Goal: Task Accomplishment & Management: Complete application form

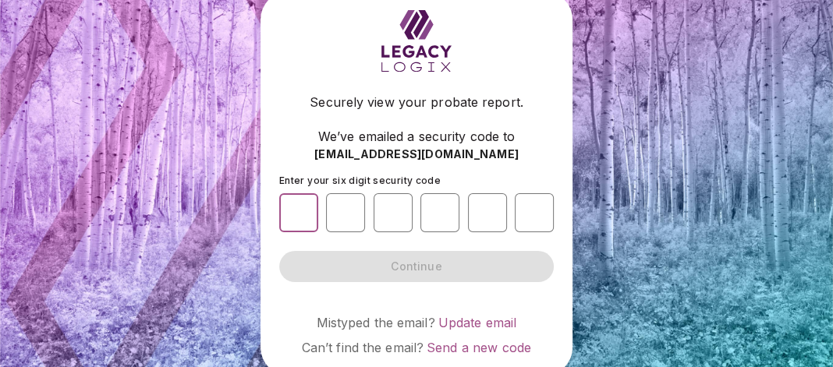
click at [304, 207] on input "number" at bounding box center [298, 212] width 39 height 39
type input "*"
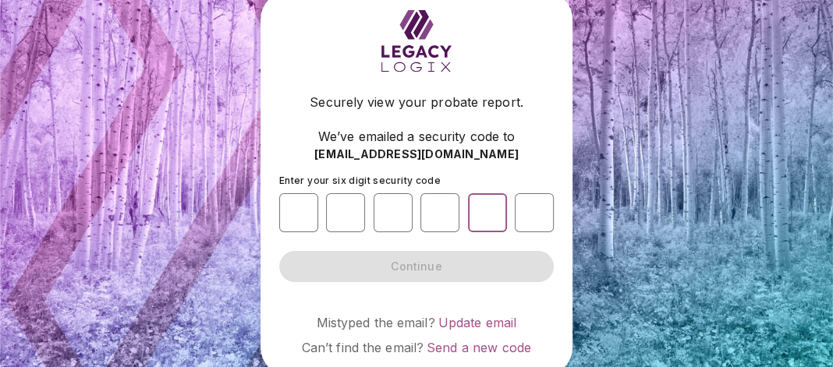
type input "*"
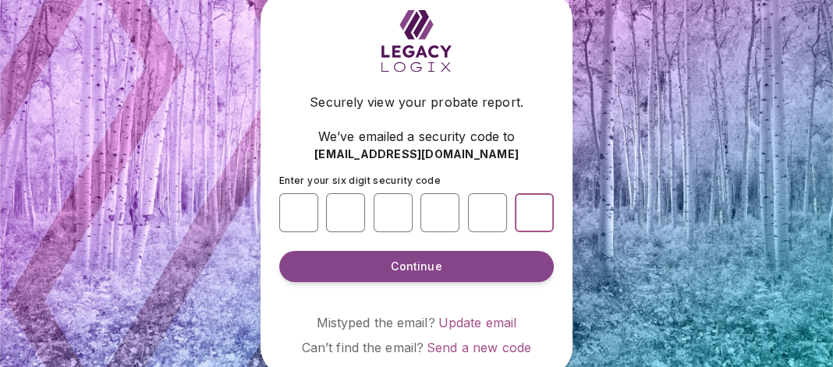
type input "*"
drag, startPoint x: 335, startPoint y: 210, endPoint x: 355, endPoint y: 208, distance: 19.6
click at [355, 208] on input "*" at bounding box center [345, 212] width 39 height 39
type input "*"
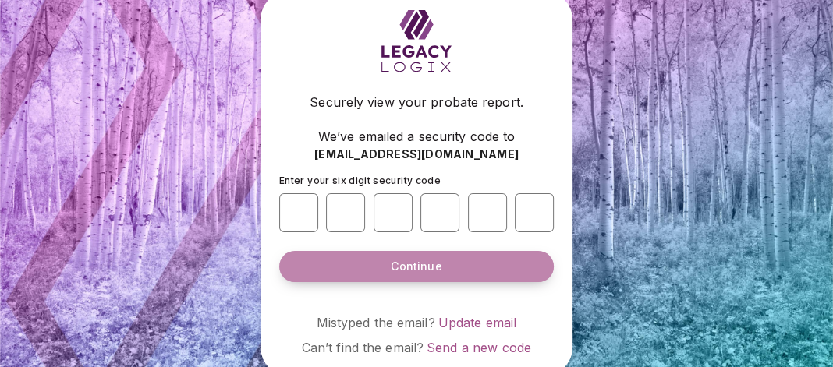
click at [414, 260] on span "Continue" at bounding box center [416, 267] width 51 height 16
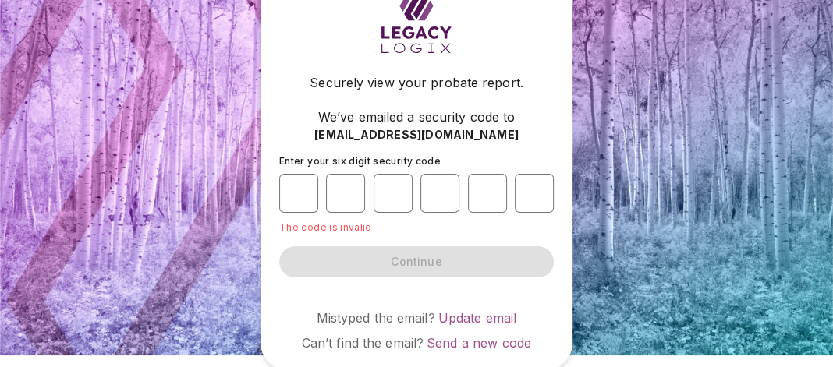
scroll to position [15, 0]
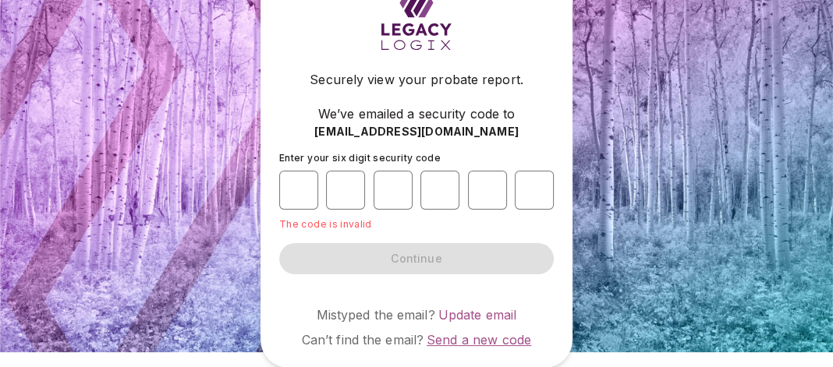
click at [470, 341] on span "Send a new code" at bounding box center [478, 340] width 104 height 16
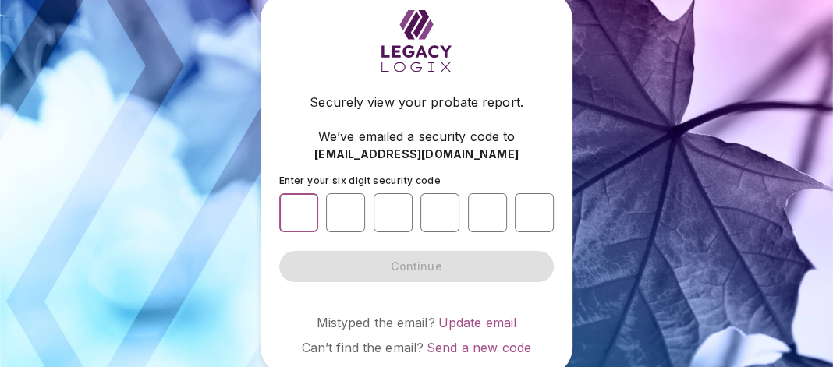
click at [304, 211] on input "number" at bounding box center [298, 212] width 39 height 39
type input "*"
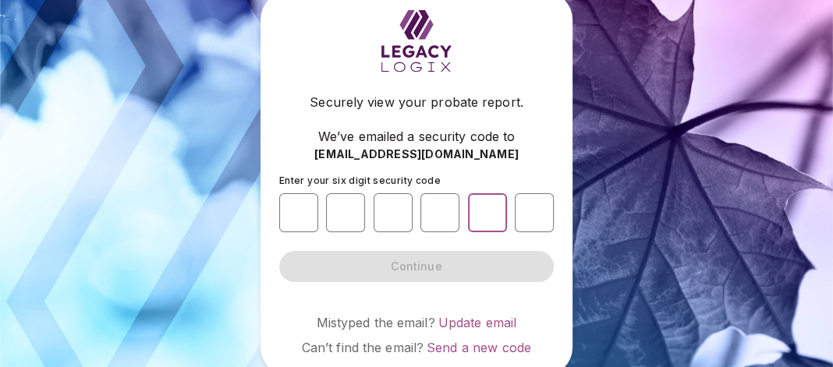
type input "*"
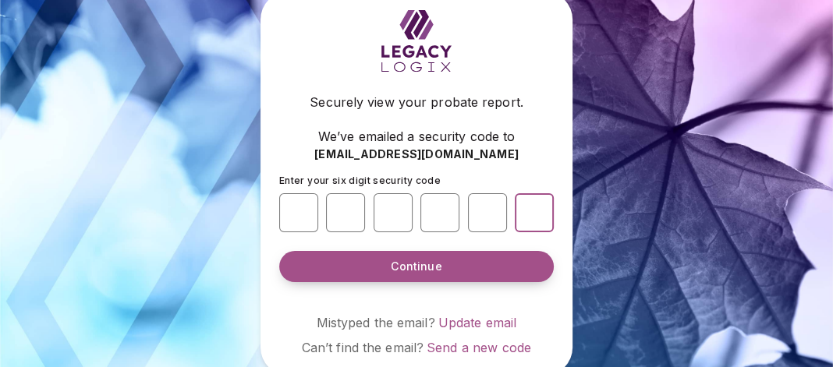
type input "*"
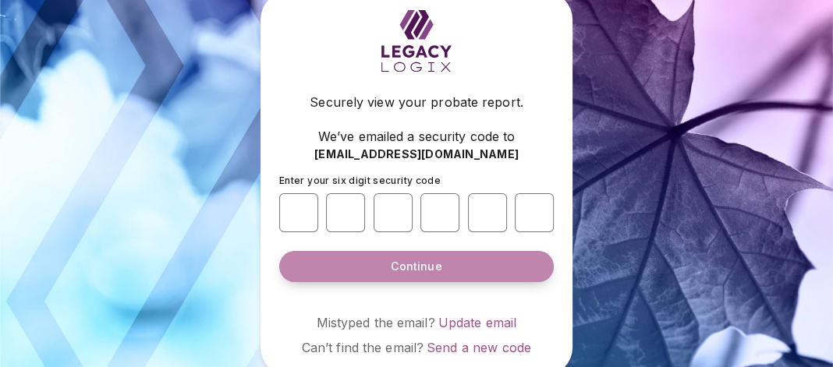
click at [409, 264] on span "Continue" at bounding box center [416, 267] width 51 height 16
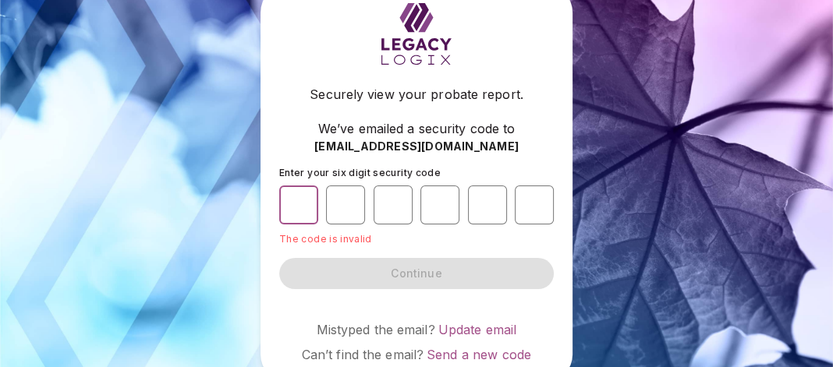
click at [292, 203] on input "*" at bounding box center [298, 205] width 39 height 39
drag, startPoint x: 288, startPoint y: 203, endPoint x: 476, endPoint y: 197, distance: 188.0
click at [476, 197] on div "* * * * * *" at bounding box center [416, 204] width 274 height 51
type input "*"
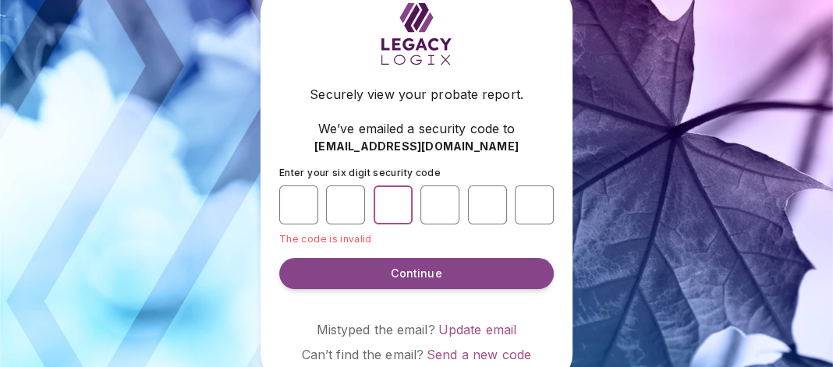
type input "*"
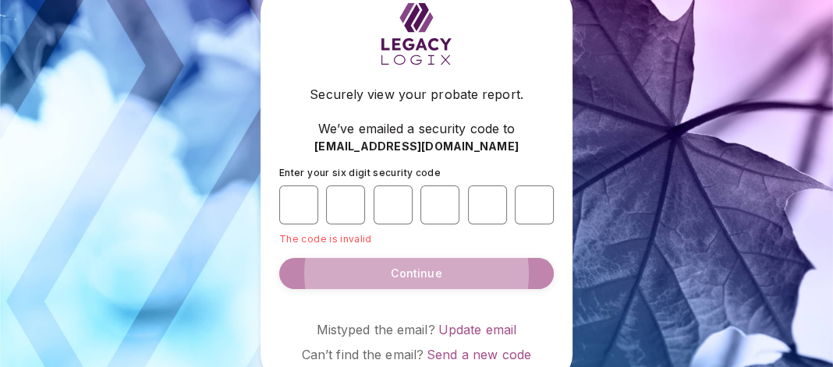
click at [428, 273] on span "Continue" at bounding box center [416, 274] width 51 height 16
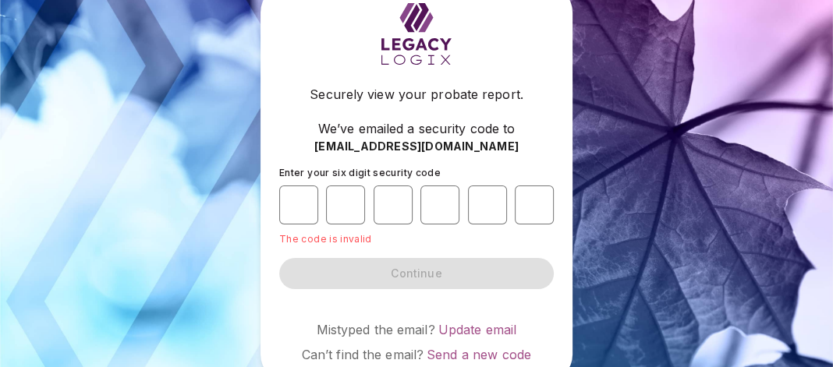
scroll to position [15, 0]
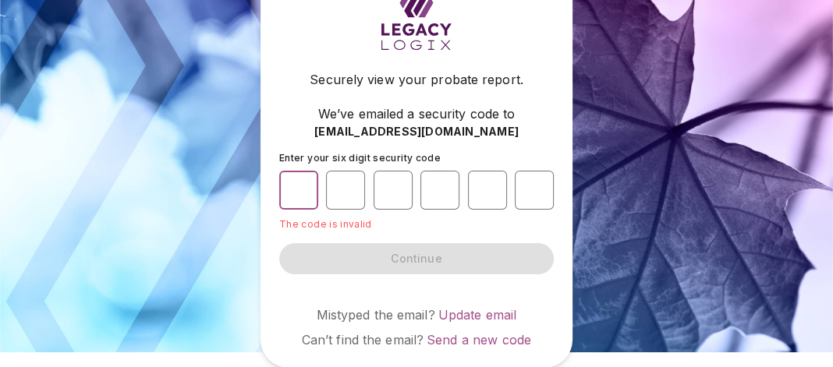
drag, startPoint x: 297, startPoint y: 187, endPoint x: 325, endPoint y: 185, distance: 28.2
click at [325, 185] on div "* * * * * *" at bounding box center [416, 189] width 274 height 51
type input "*"
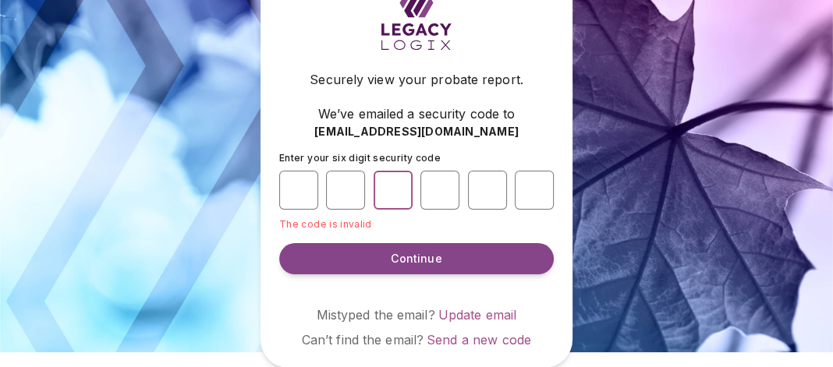
type input "*"
drag, startPoint x: 292, startPoint y: 189, endPoint x: 314, endPoint y: 190, distance: 21.8
click at [314, 190] on input "*" at bounding box center [298, 190] width 39 height 39
type input "*"
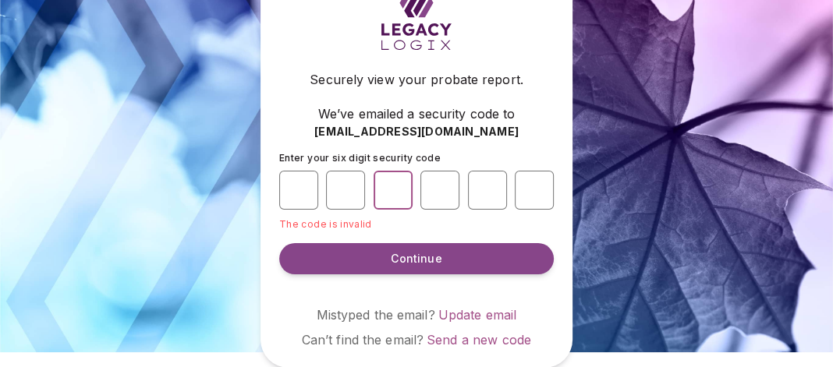
type input "*"
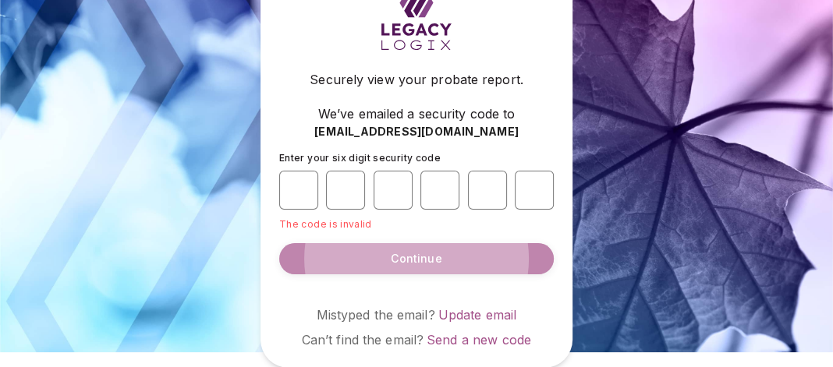
click at [418, 258] on span "Continue" at bounding box center [416, 259] width 51 height 16
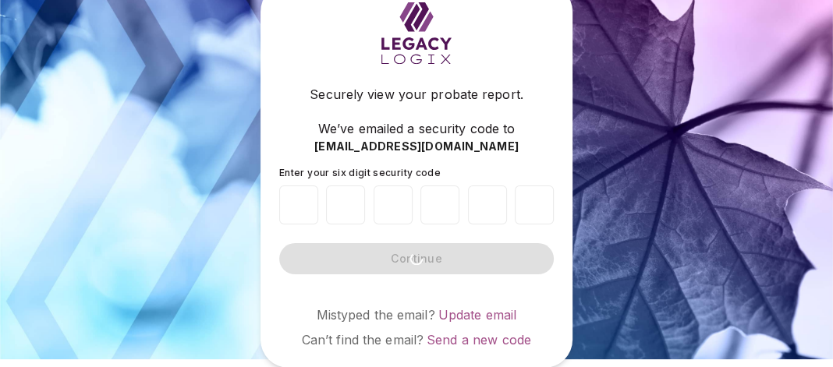
scroll to position [0, 0]
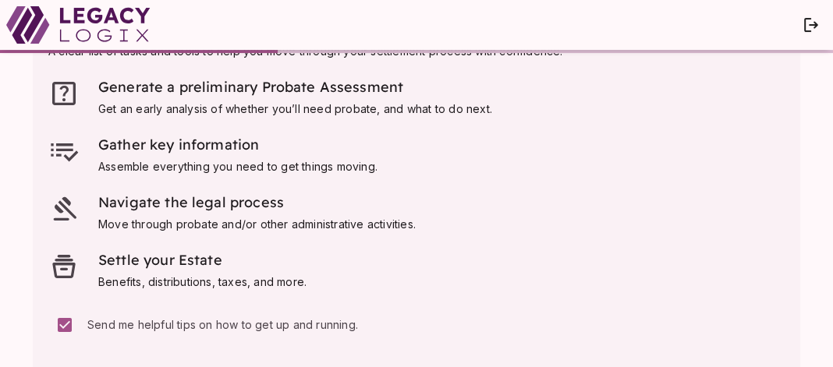
scroll to position [147, 0]
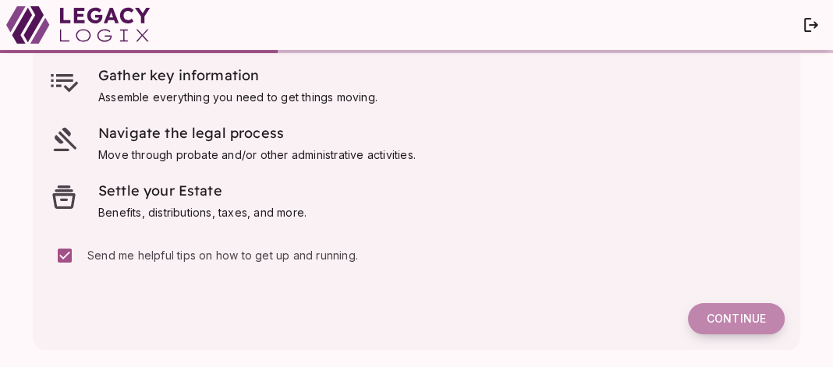
click at [730, 315] on span "Continue" at bounding box center [735, 319] width 59 height 14
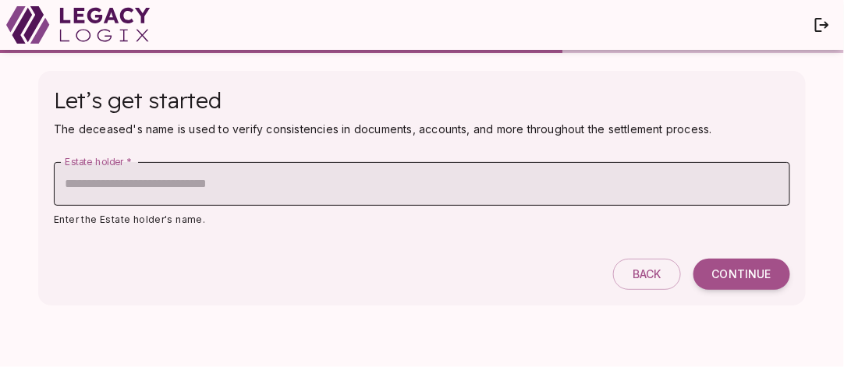
click at [377, 189] on input "Estate holder   *" at bounding box center [422, 184] width 736 height 44
type input "**********"
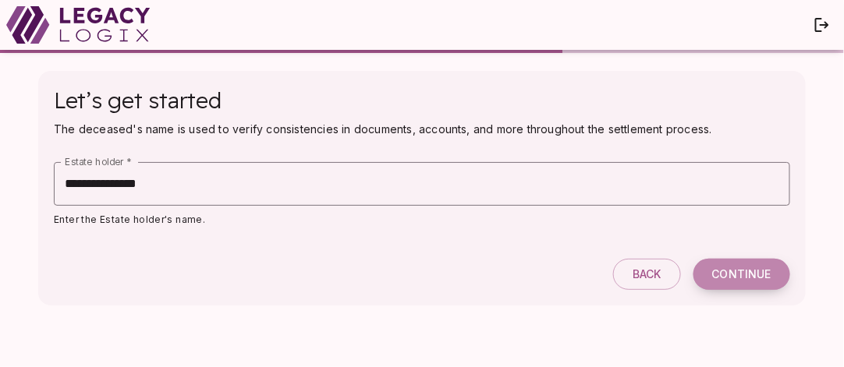
click at [738, 269] on span "Continue" at bounding box center [741, 274] width 59 height 14
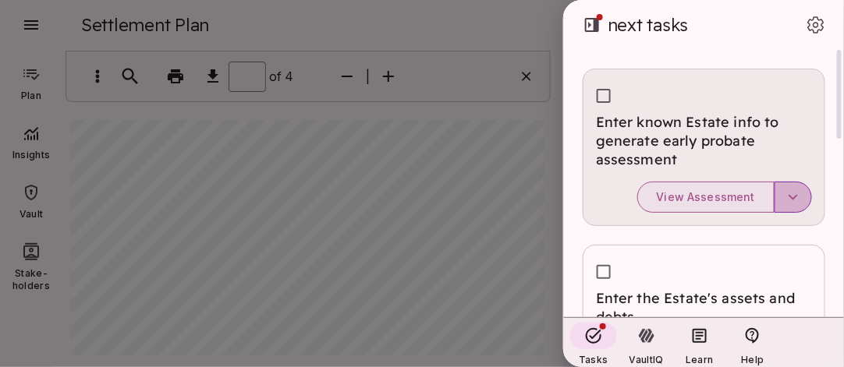
click at [792, 197] on icon "button" at bounding box center [792, 197] width 9 height 5
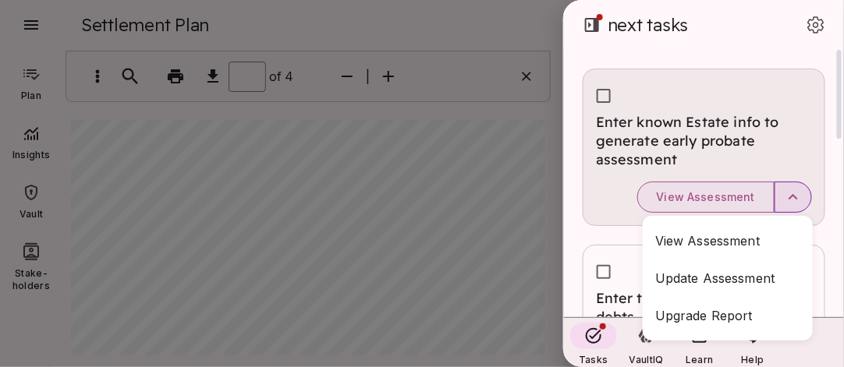
click at [717, 196] on div at bounding box center [422, 183] width 844 height 367
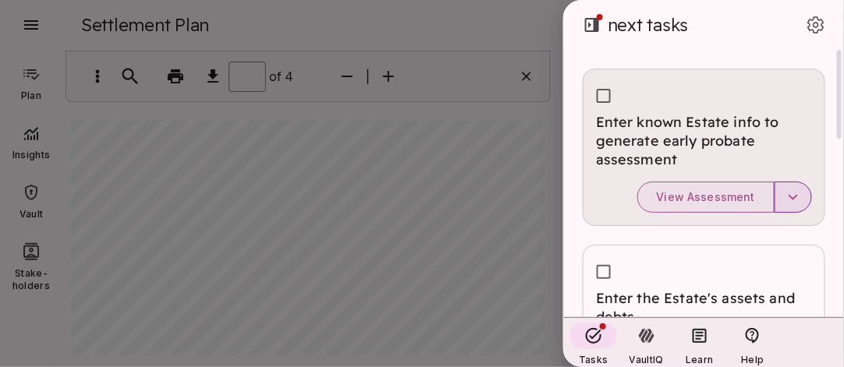
scroll to position [77, 0]
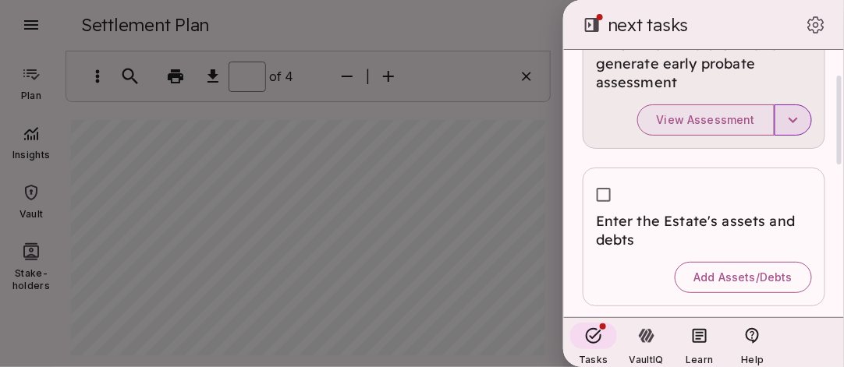
type input "*"
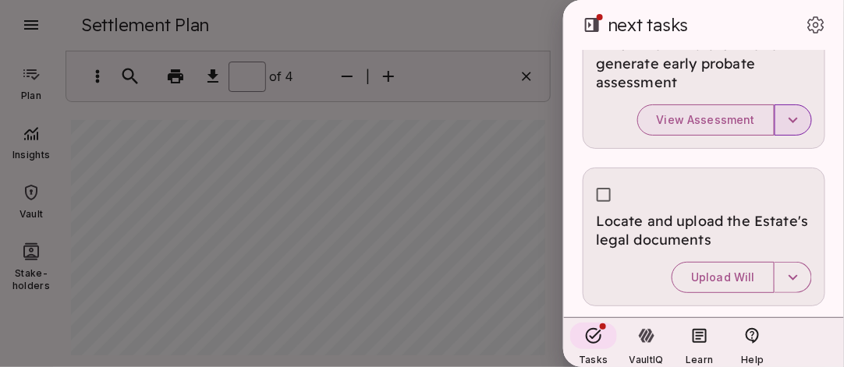
scroll to position [0, 0]
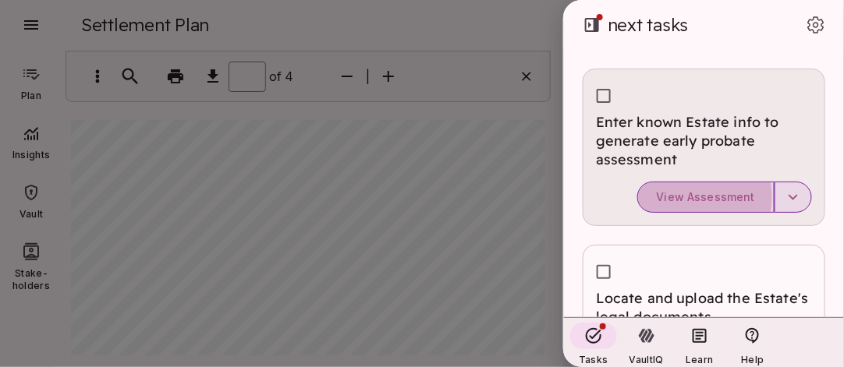
click at [680, 196] on span "View Assessment" at bounding box center [705, 197] width 98 height 14
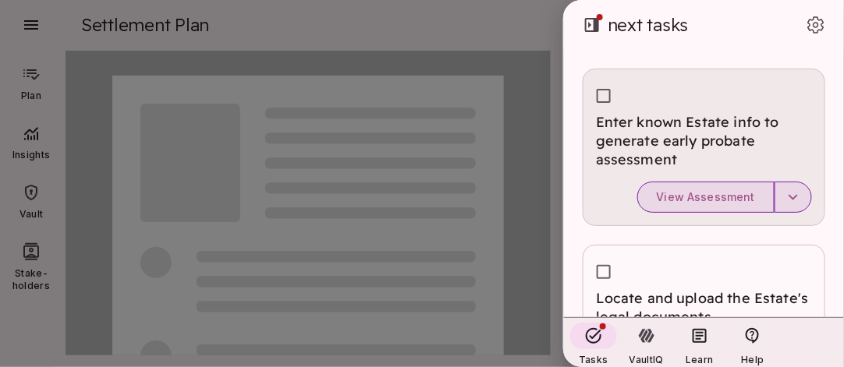
type input "*"
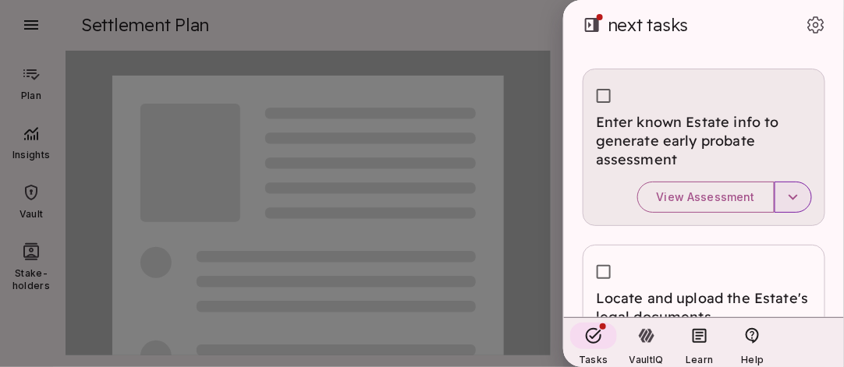
type input "*"
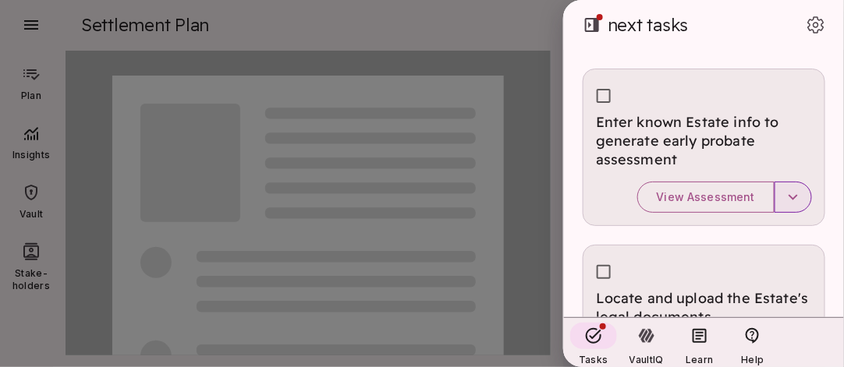
scroll to position [155, 0]
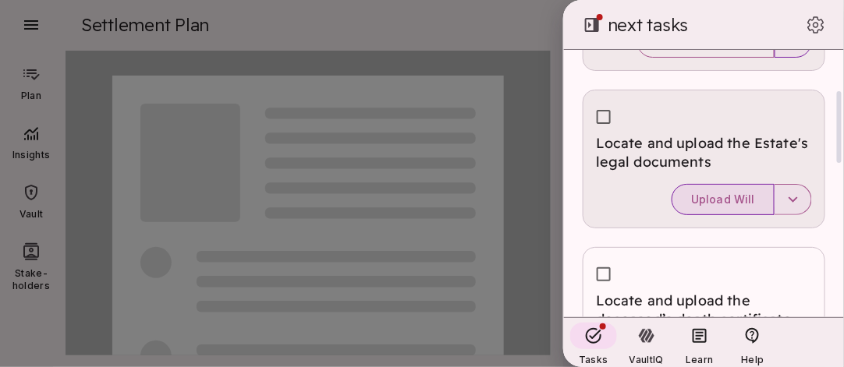
type input "*"
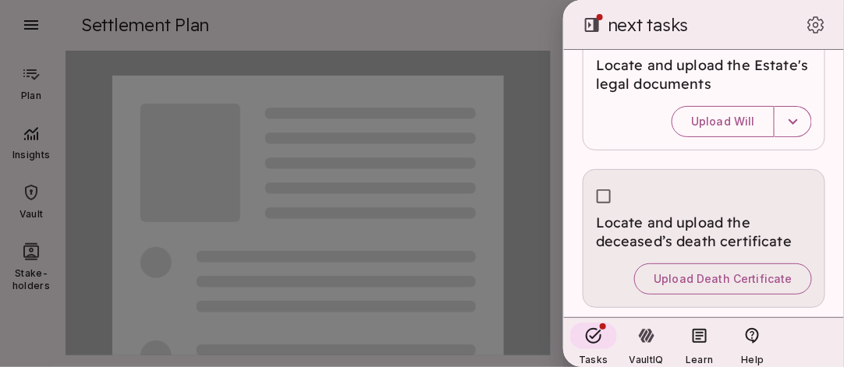
scroll to position [0, 0]
type input "*"
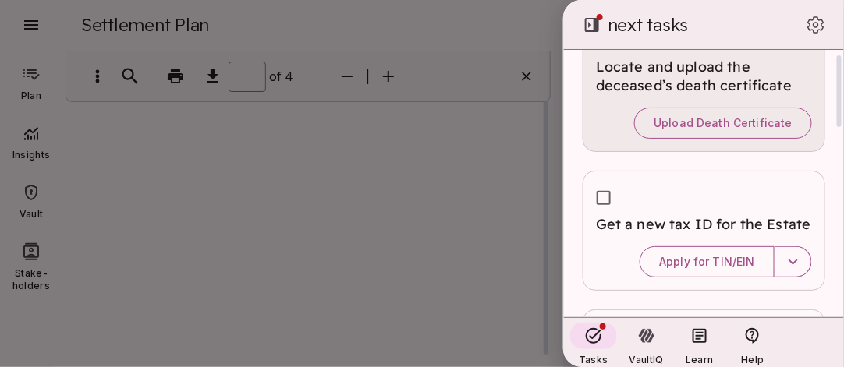
type input "*"
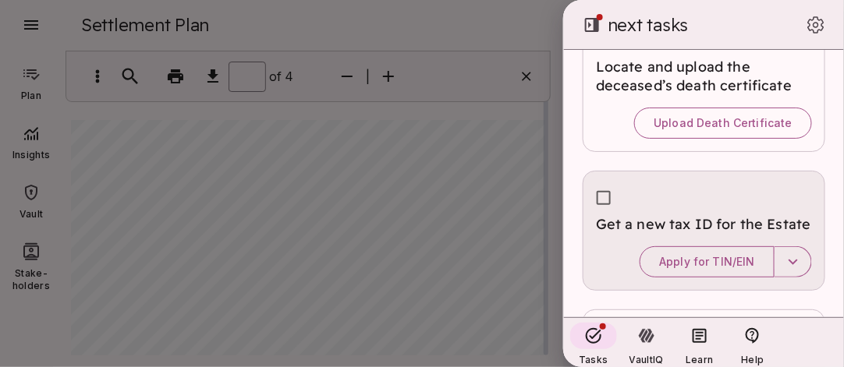
type input "*"
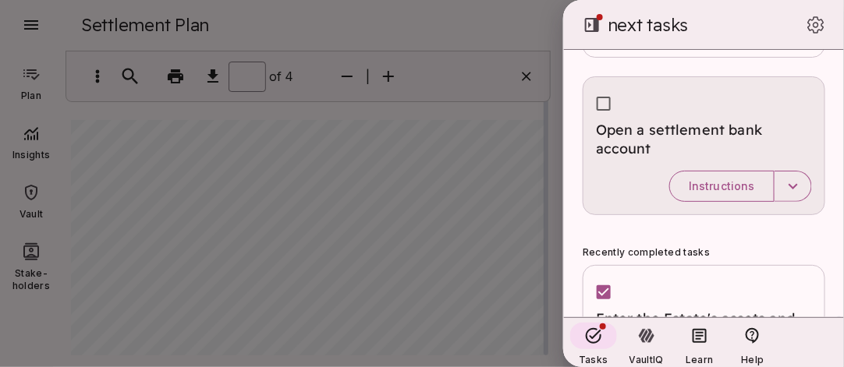
scroll to position [700, 0]
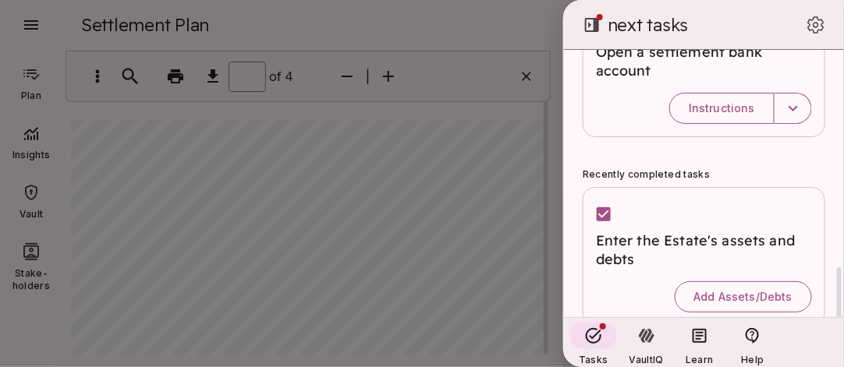
type input "*"
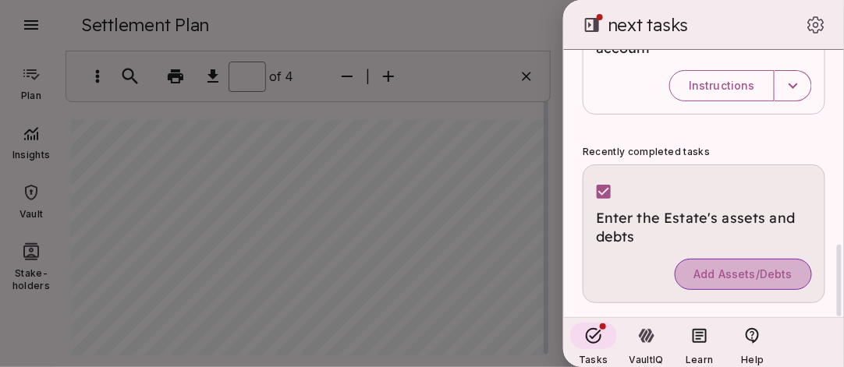
click at [730, 269] on span "Add Assets/Debts" at bounding box center [743, 274] width 98 height 14
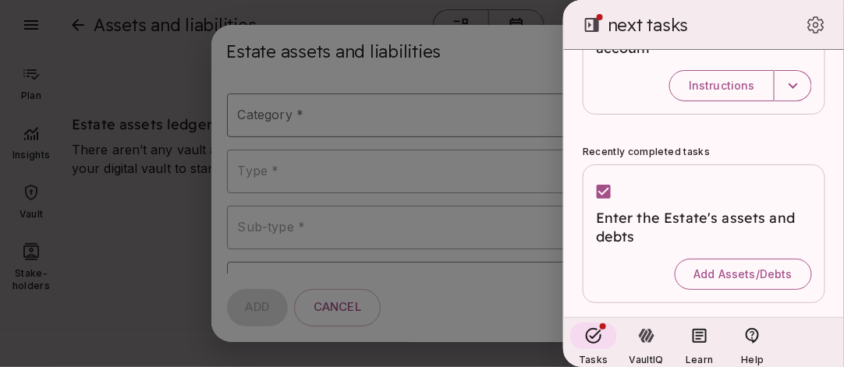
click at [355, 108] on div at bounding box center [422, 183] width 844 height 367
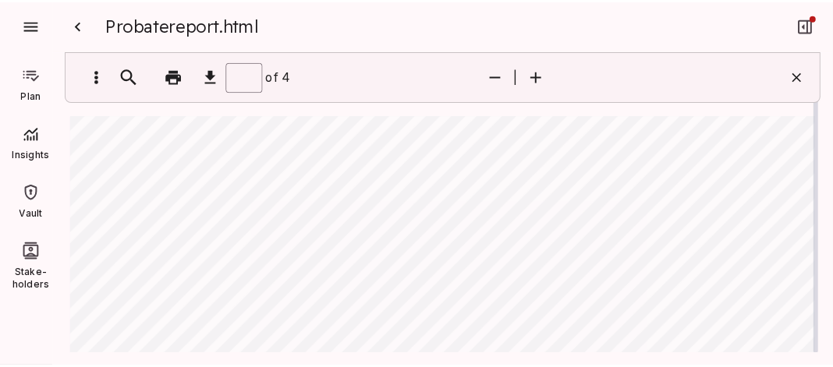
scroll to position [0, 0]
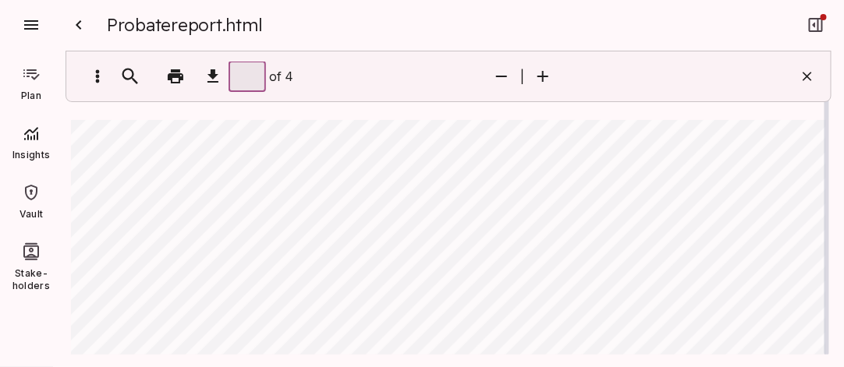
drag, startPoint x: 246, startPoint y: 73, endPoint x: 232, endPoint y: 106, distance: 35.6
click at [214, 76] on div "* ​ of 4" at bounding box center [281, 76] width 410 height 34
type input "*"
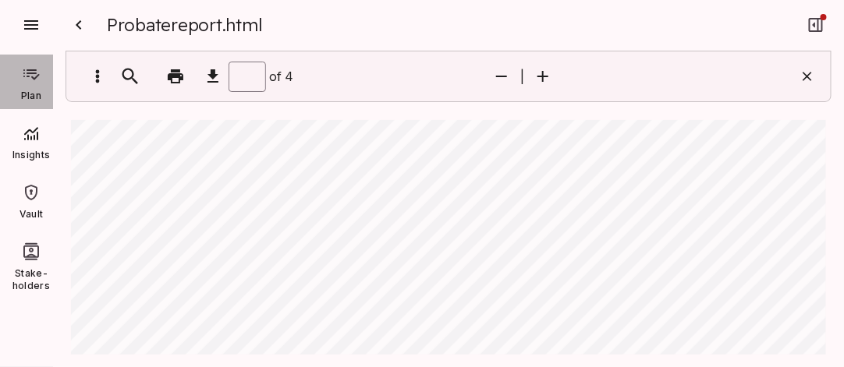
click at [36, 73] on icon at bounding box center [31, 74] width 16 height 11
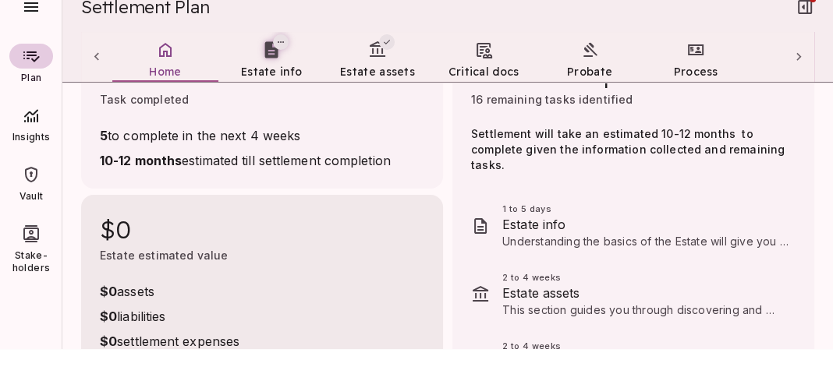
scroll to position [140, 0]
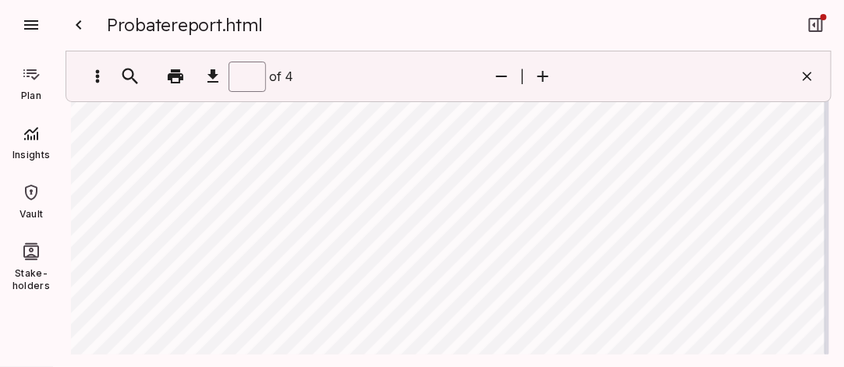
scroll to position [77, 0]
click at [504, 73] on icon "button" at bounding box center [501, 76] width 19 height 19
click at [543, 73] on icon "button" at bounding box center [542, 76] width 19 height 19
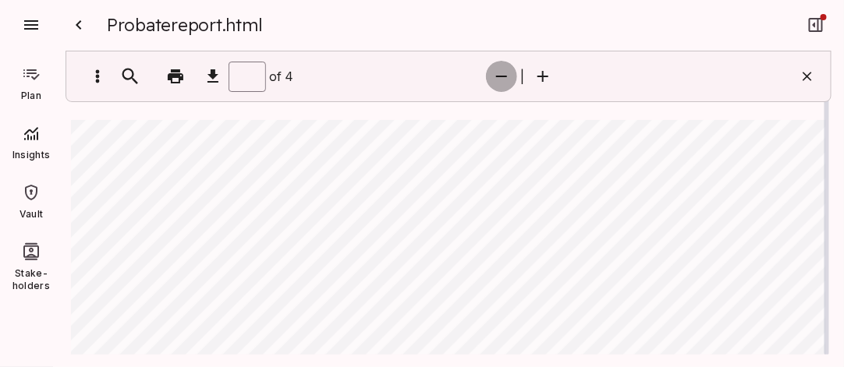
click at [506, 77] on icon "button" at bounding box center [501, 76] width 19 height 19
type input "*"
drag, startPoint x: 207, startPoint y: 182, endPoint x: 606, endPoint y: 301, distance: 415.8
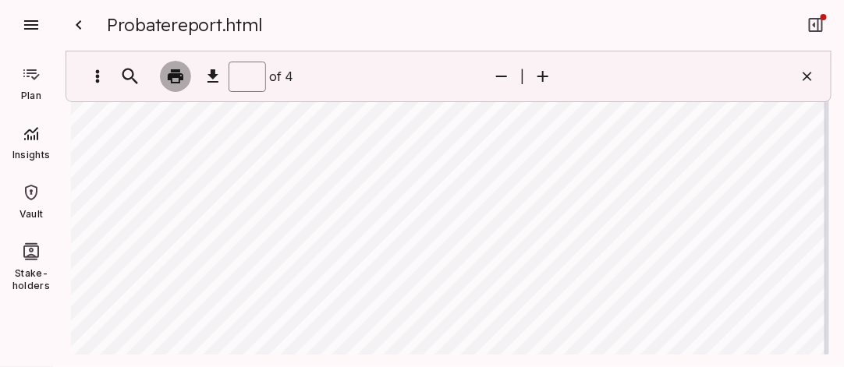
click at [173, 73] on icon "button" at bounding box center [176, 76] width 16 height 14
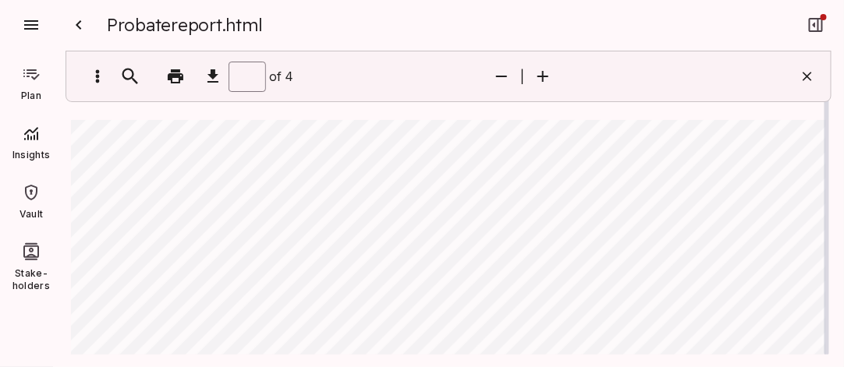
drag, startPoint x: 285, startPoint y: 162, endPoint x: 626, endPoint y: 320, distance: 376.0
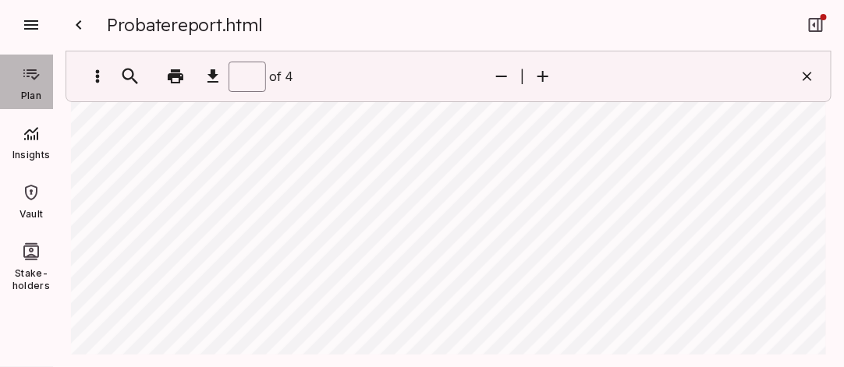
click at [27, 75] on icon at bounding box center [31, 74] width 19 height 19
type input "*"
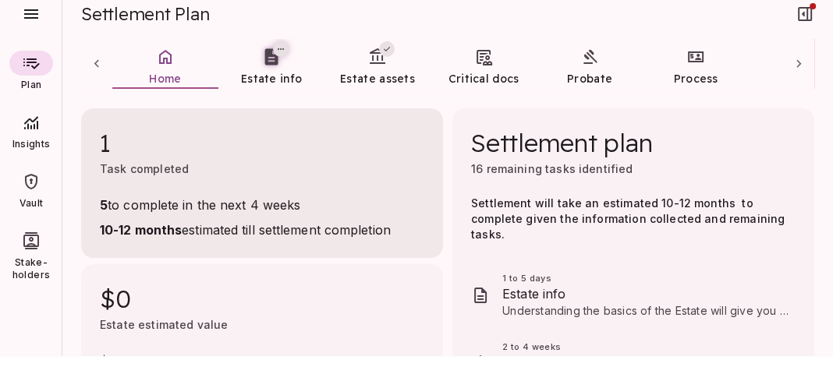
scroll to position [0, 0]
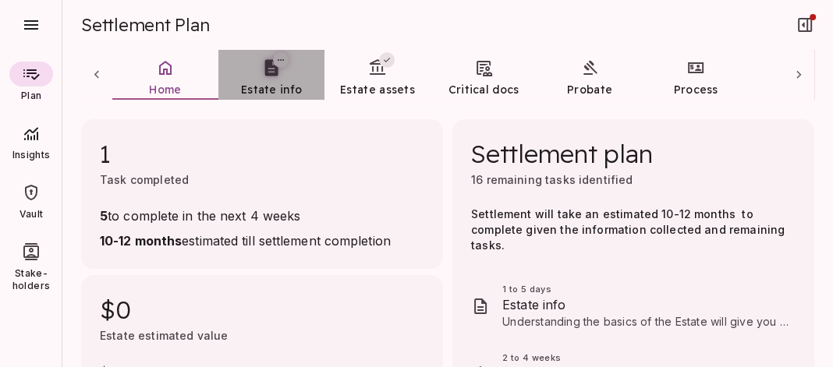
click at [272, 66] on icon at bounding box center [271, 68] width 13 height 16
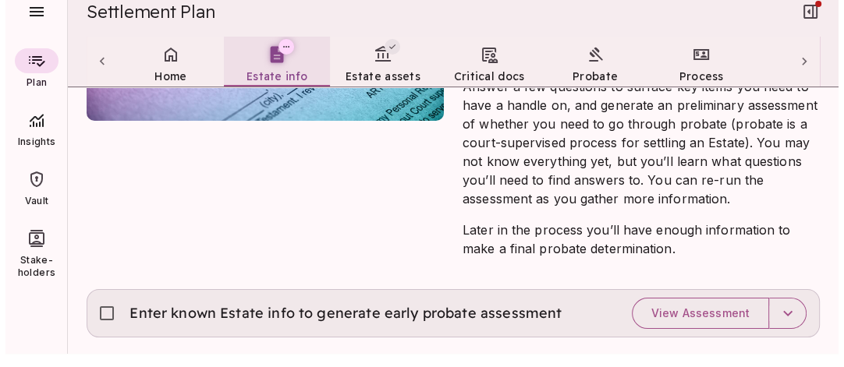
scroll to position [18, 0]
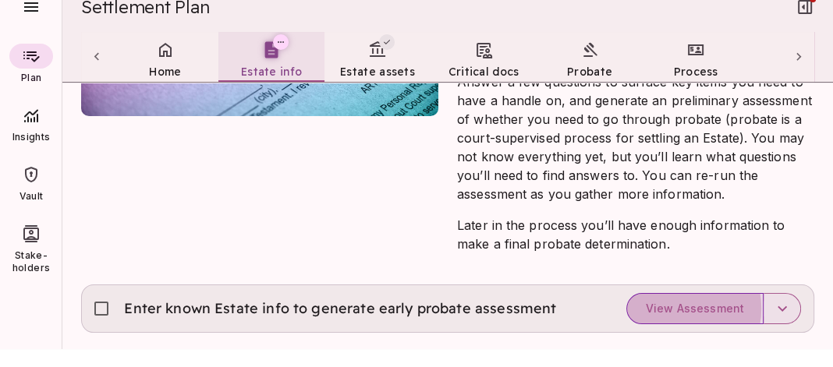
click at [663, 306] on span "View Assessment" at bounding box center [695, 309] width 98 height 14
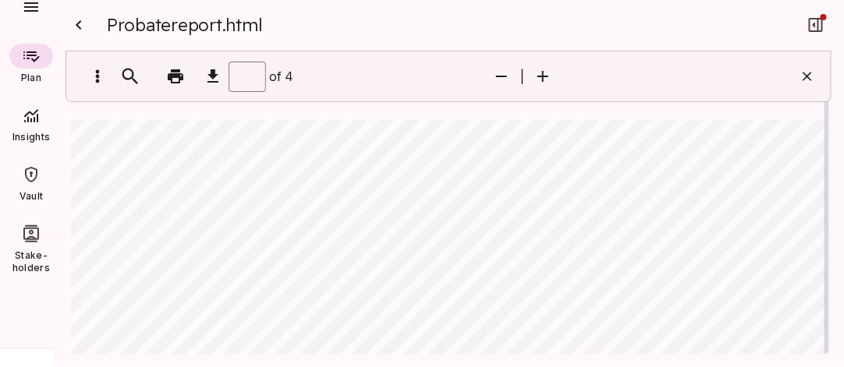
scroll to position [0, 0]
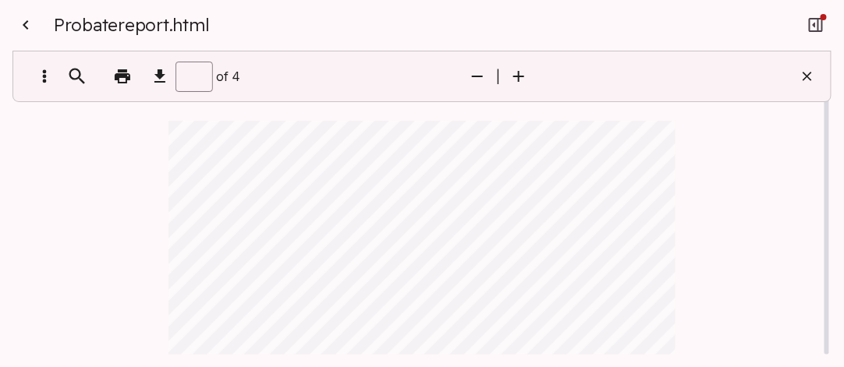
type input "*"
